Goal: Task Accomplishment & Management: Manage account settings

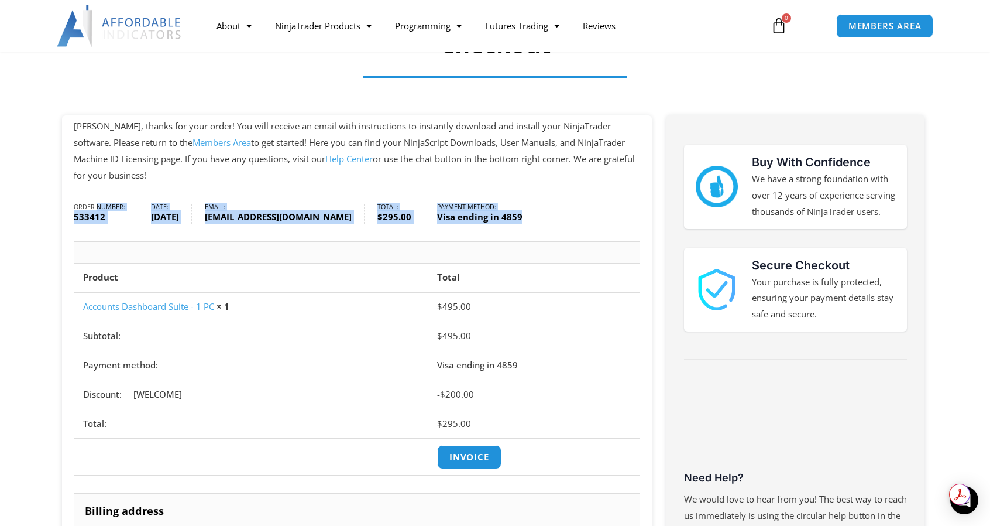
click at [598, 219] on ul "Order number: 533412 Date: October 3, 2025 Email: TheCains@cheerful.com Total: …" at bounding box center [357, 213] width 566 height 19
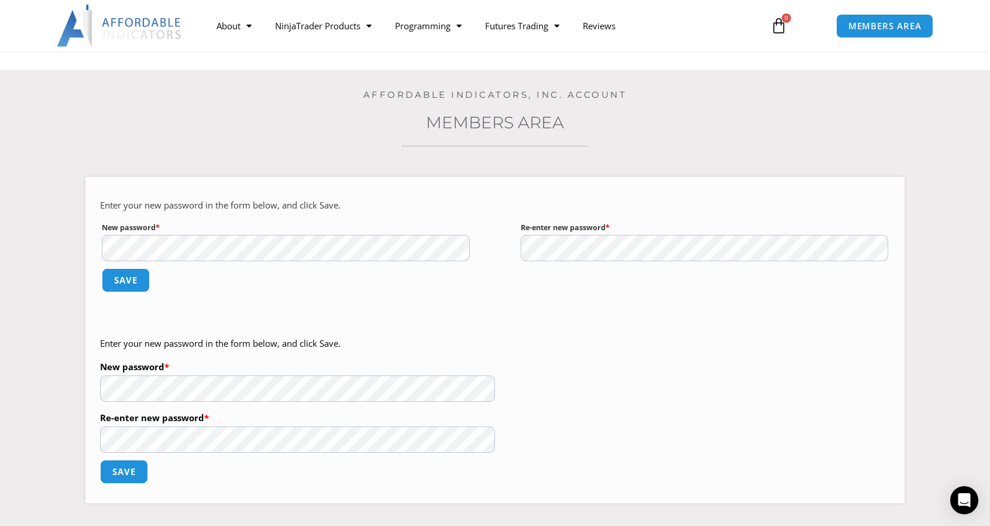
scroll to position [59, 0]
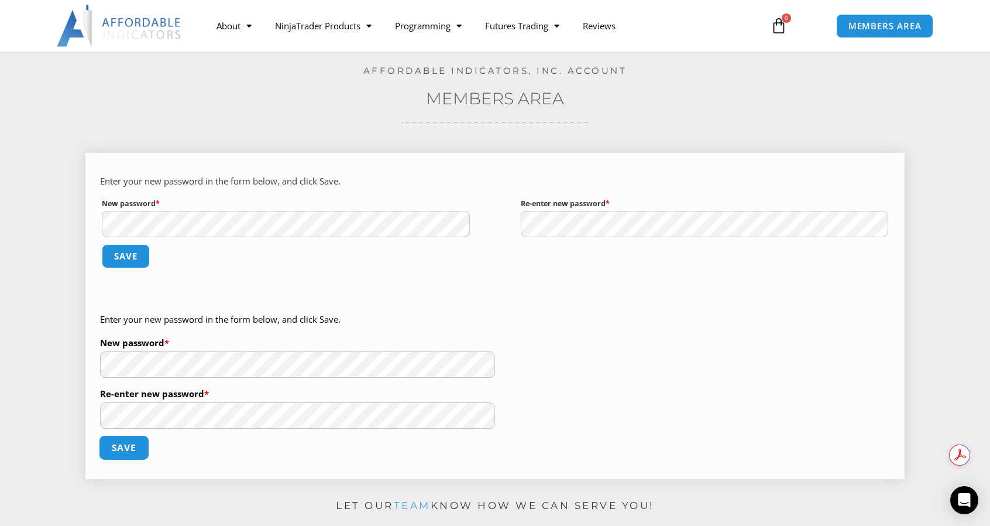
click at [123, 441] on button "Save" at bounding box center [124, 447] width 50 height 25
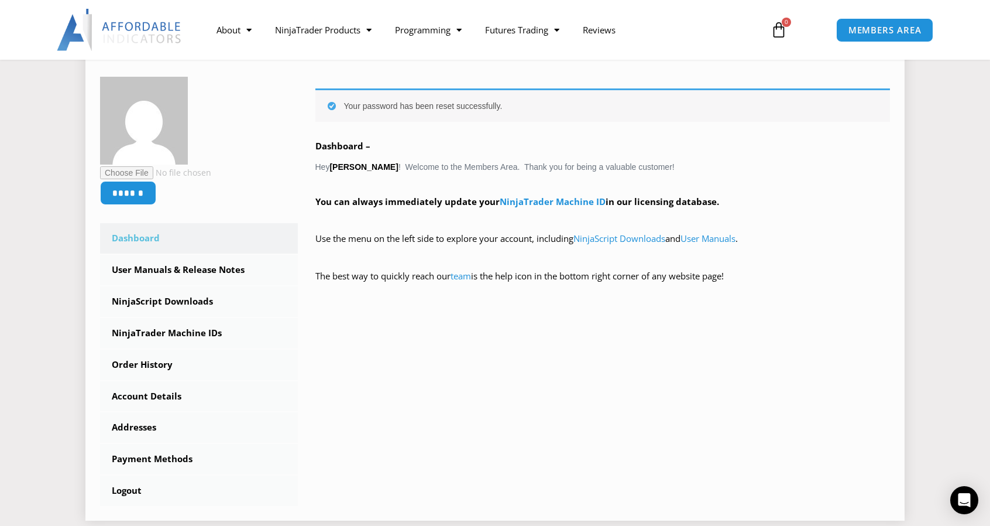
scroll to position [176, 0]
